Goal: Task Accomplishment & Management: Use online tool/utility

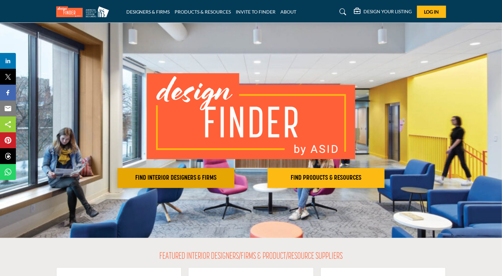
click at [188, 183] on button "FIND INTERIOR DESIGNERS & FIRMS" at bounding box center [175, 178] width 117 height 20
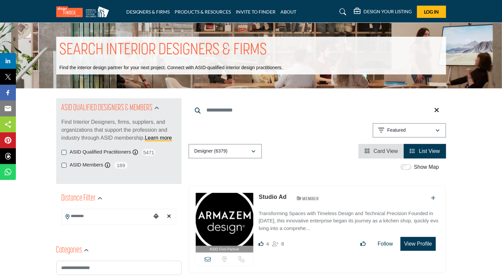
click at [61, 168] on div "ASID Members ASID Member who supports and impacts the Interior Design industry.…" at bounding box center [118, 165] width 115 height 8
